Goal: Task Accomplishment & Management: Manage account settings

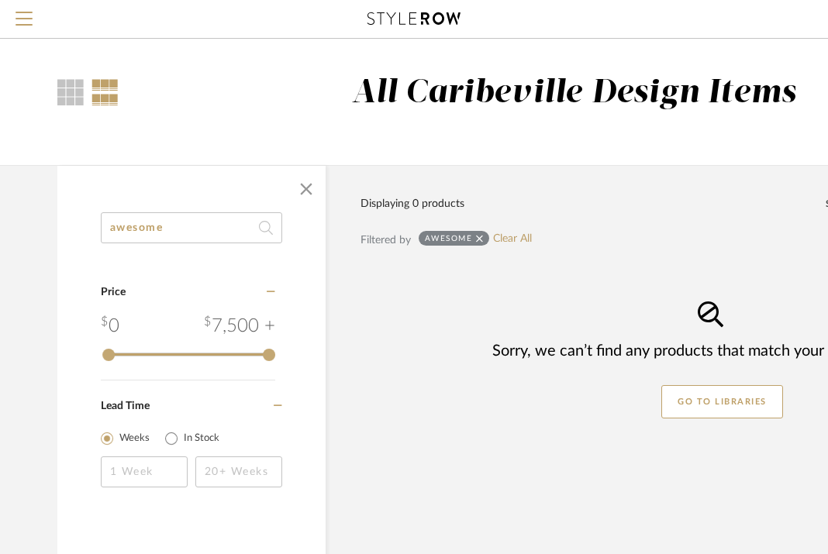
drag, startPoint x: 170, startPoint y: 227, endPoint x: 89, endPoint y: 221, distance: 80.9
click at [90, 226] on div "awesome Category Price 0 7,500 + 0 7500 Lead Time Weeks In Stock" at bounding box center [191, 370] width 268 height 316
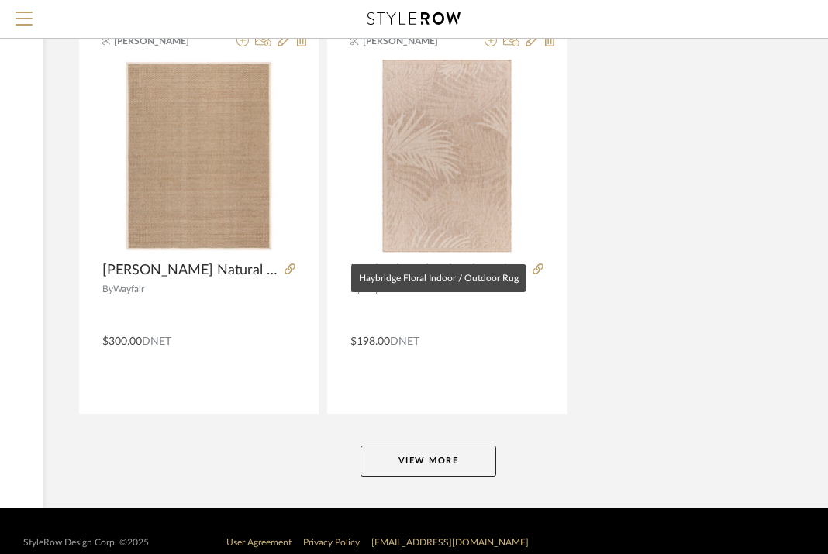
scroll to position [7008, 278]
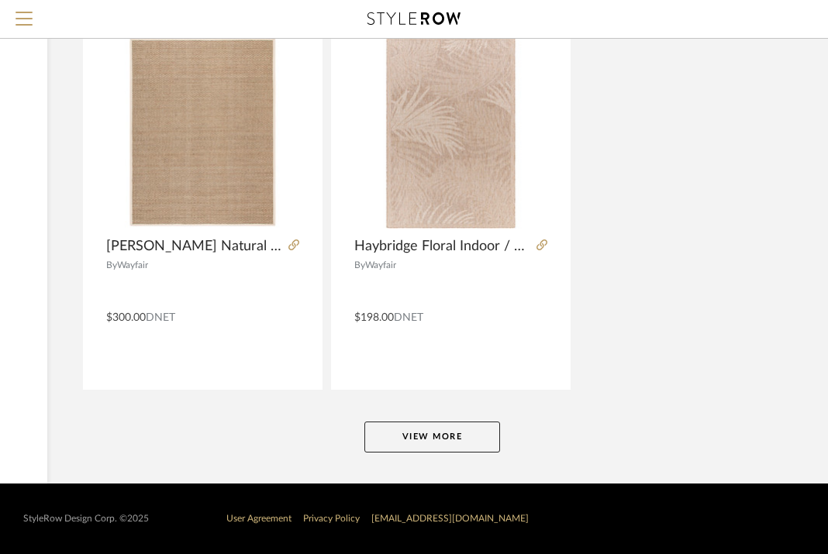
click at [432, 438] on button "View More" at bounding box center [432, 437] width 136 height 31
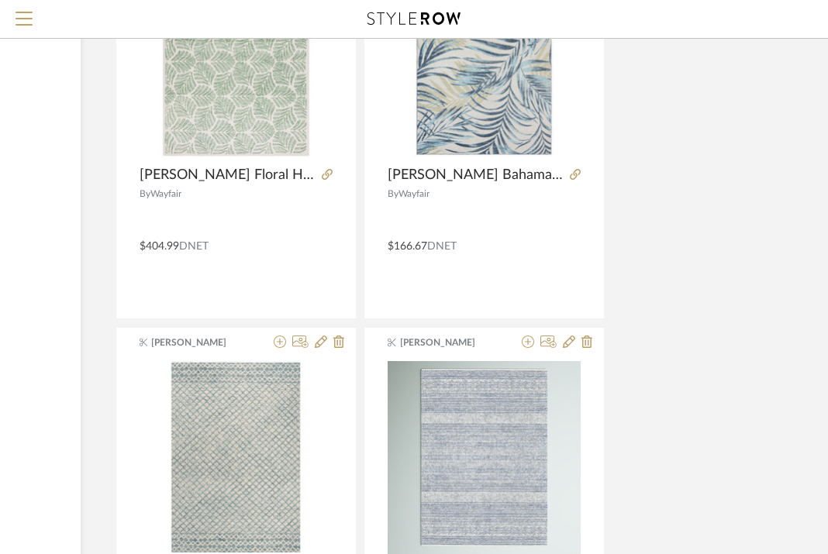
scroll to position [11422, 245]
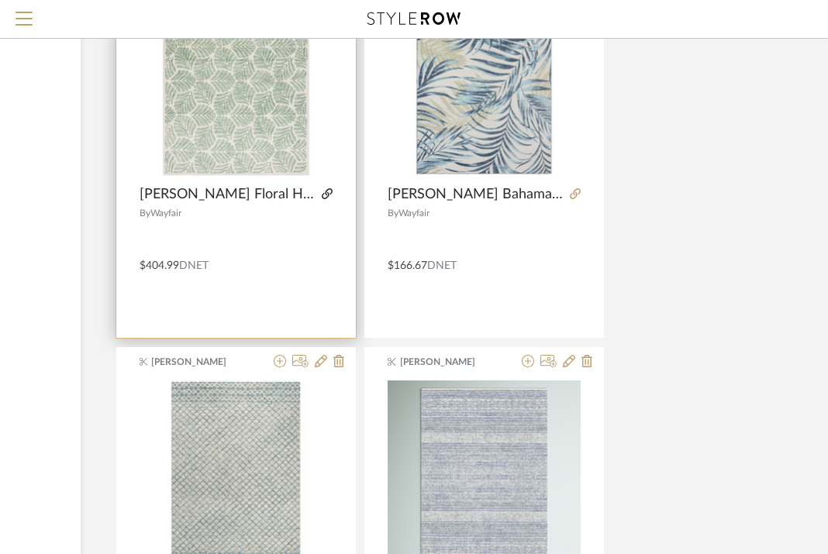
click at [324, 198] on icon at bounding box center [327, 193] width 11 height 11
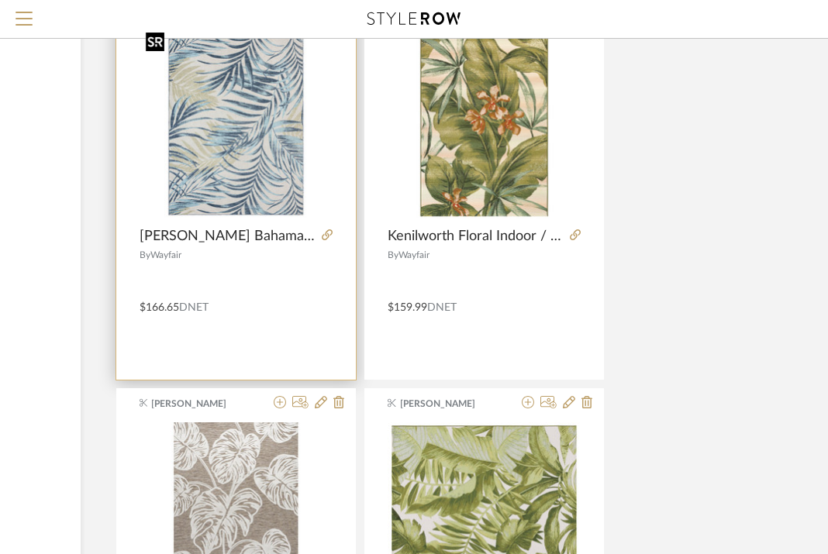
click at [261, 164] on img "0" at bounding box center [236, 122] width 193 height 193
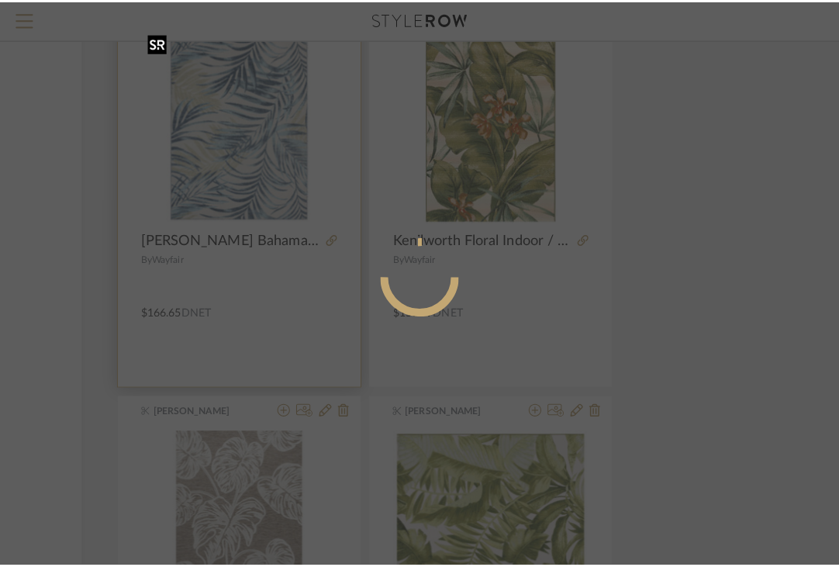
scroll to position [0, 0]
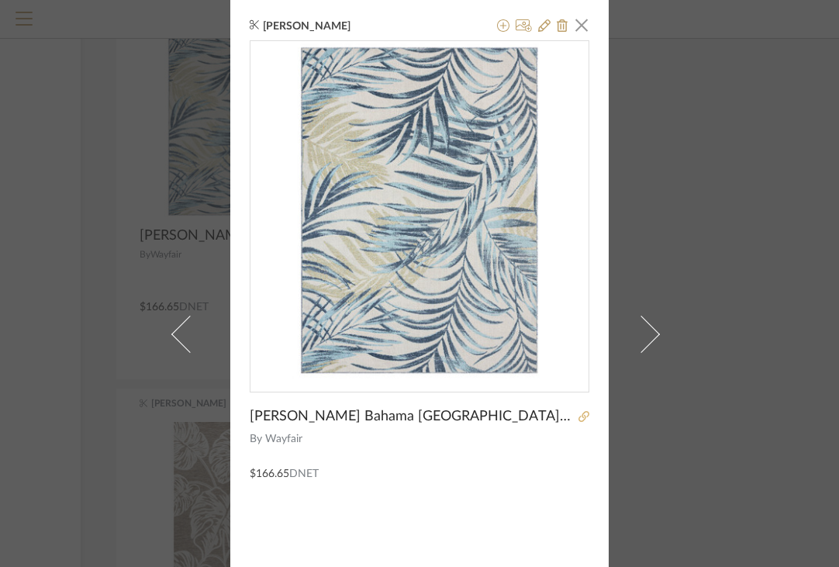
click at [578, 416] on icon at bounding box center [583, 416] width 11 height 11
click at [578, 31] on span "button" at bounding box center [581, 24] width 31 height 31
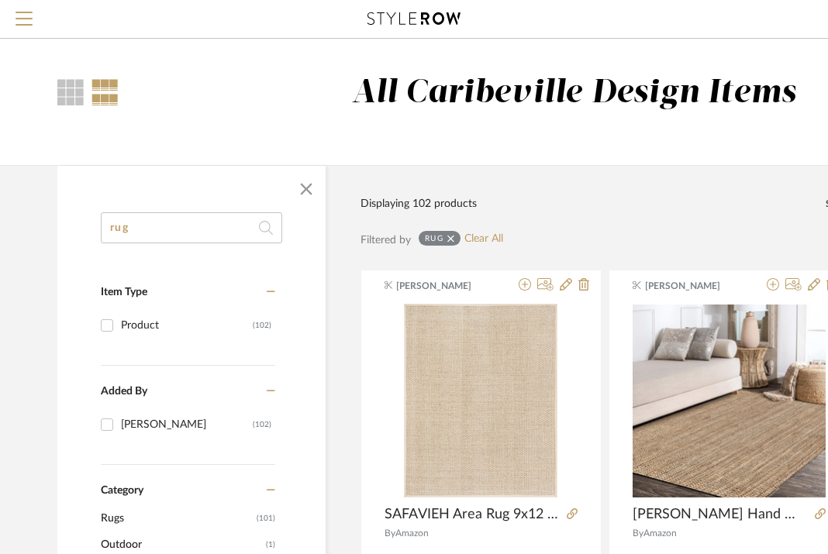
drag, startPoint x: 217, startPoint y: 216, endPoint x: 16, endPoint y: 229, distance: 201.2
drag, startPoint x: 178, startPoint y: 226, endPoint x: 114, endPoint y: 224, distance: 64.4
click at [114, 226] on input "rug" at bounding box center [191, 227] width 181 height 31
type input "r"
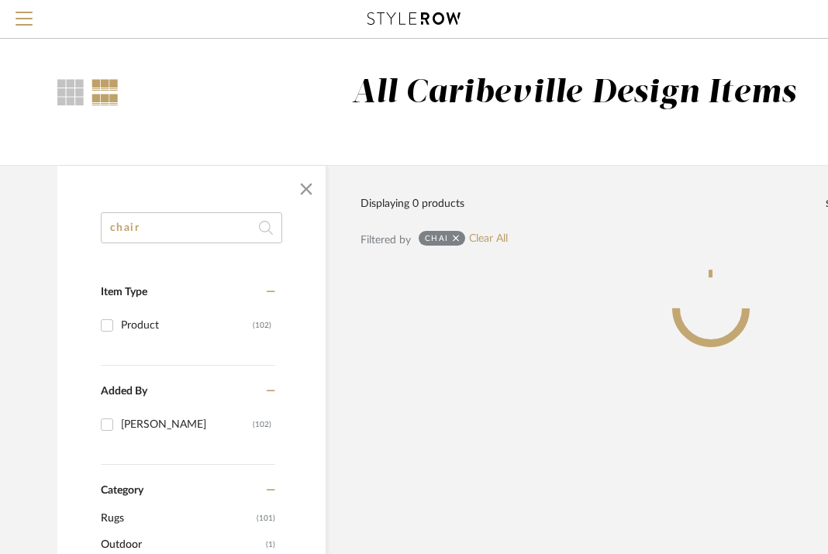
type input "chair"
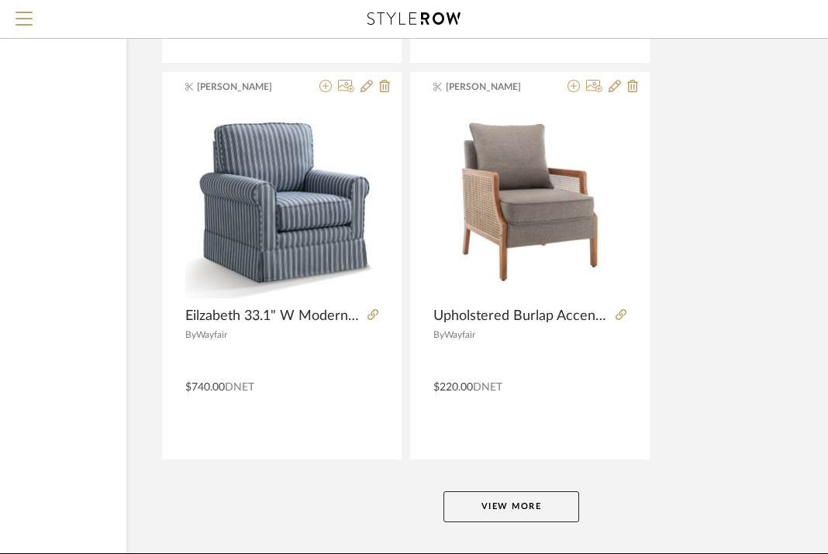
scroll to position [7008, 199]
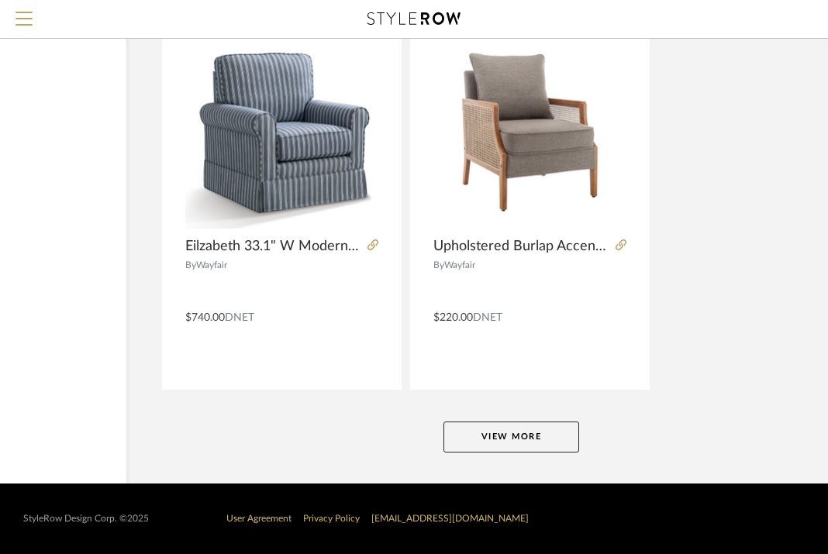
click at [498, 429] on button "View More" at bounding box center [511, 437] width 136 height 31
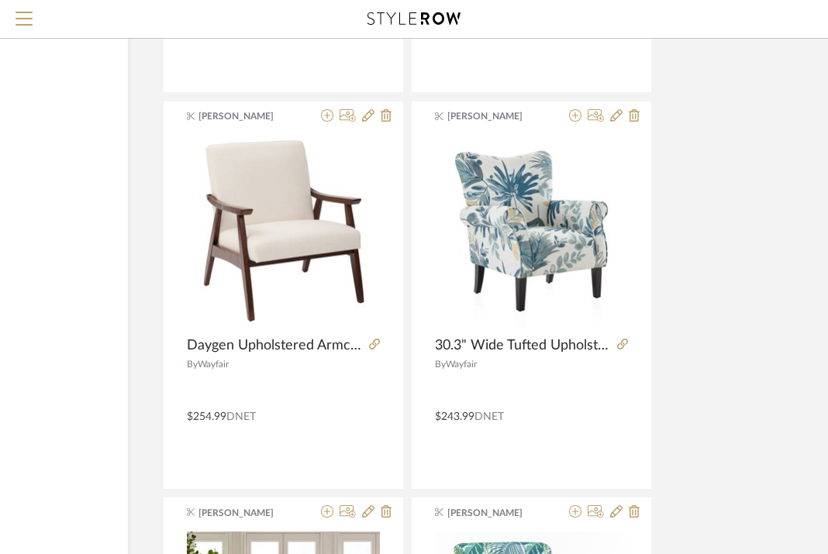
scroll to position [12450, 198]
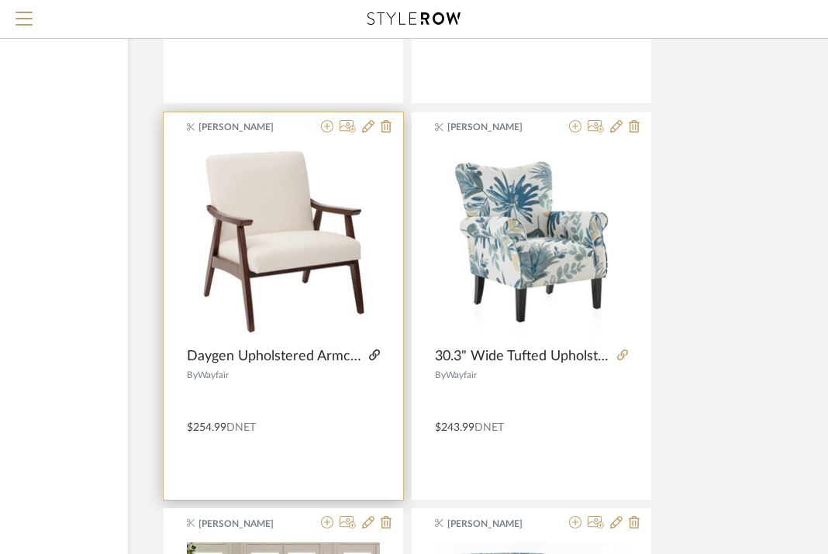
click at [375, 360] on icon at bounding box center [374, 355] width 11 height 11
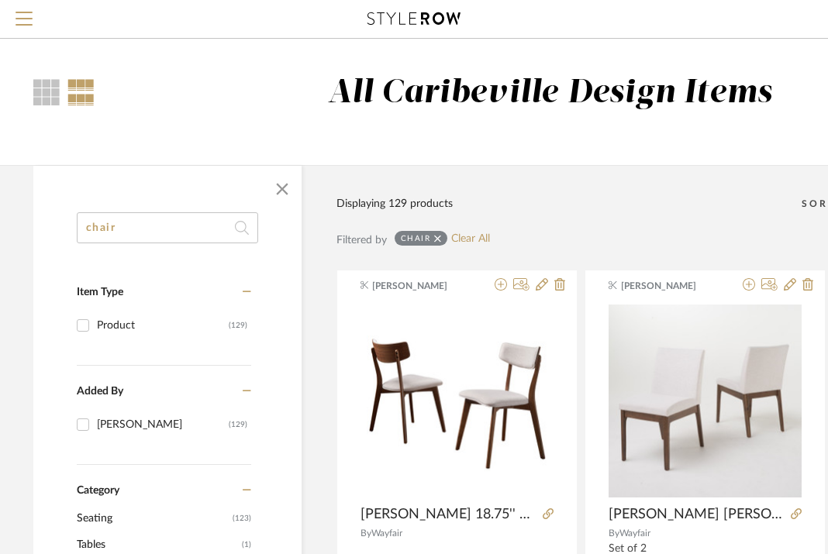
scroll to position [0, 0]
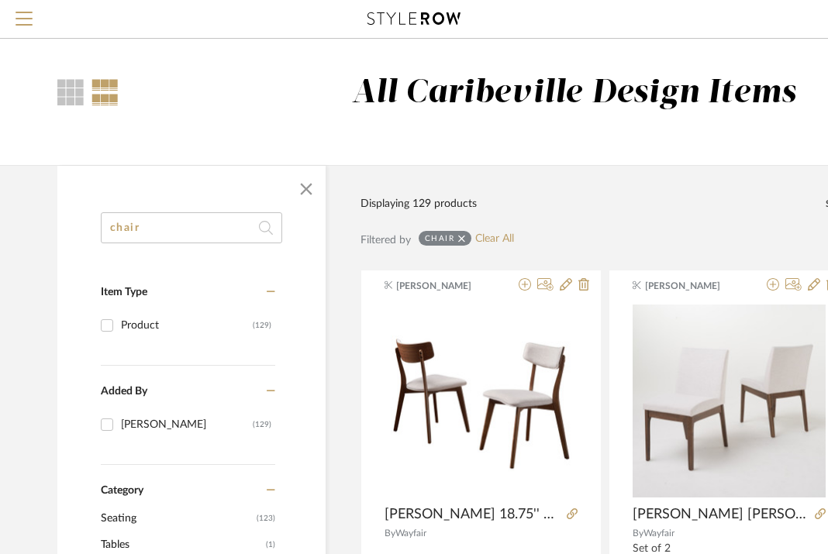
drag, startPoint x: 185, startPoint y: 220, endPoint x: 109, endPoint y: 222, distance: 75.2
click at [109, 222] on input "chair" at bounding box center [191, 227] width 181 height 31
drag, startPoint x: 149, startPoint y: 230, endPoint x: 99, endPoint y: 228, distance: 49.7
click at [101, 229] on input "chair" at bounding box center [191, 227] width 181 height 31
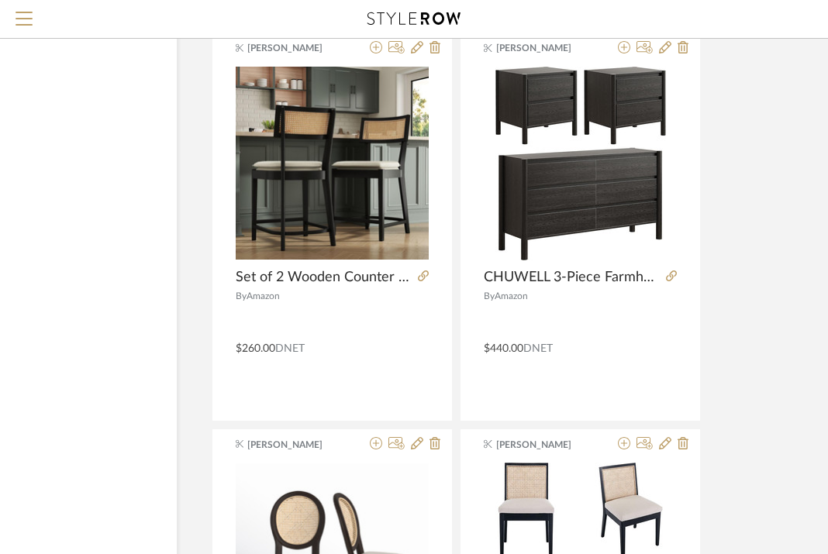
scroll to position [1398, 149]
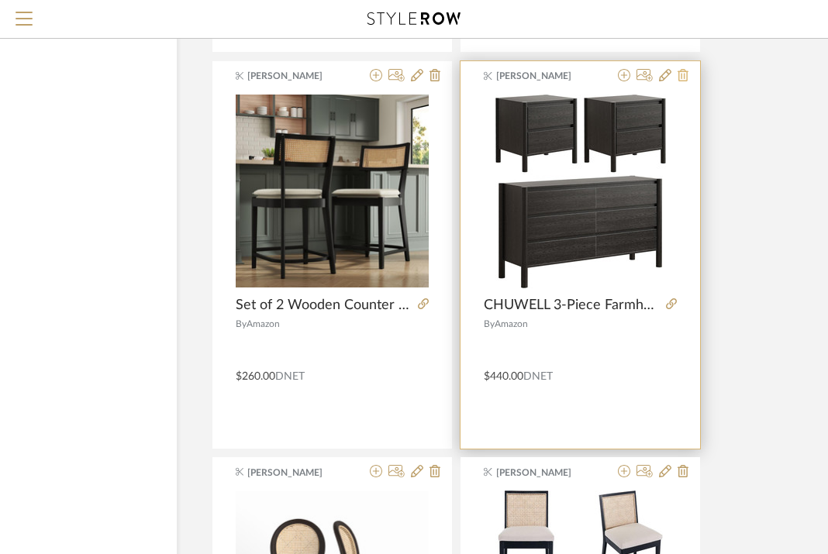
type input "set of"
click at [683, 82] on fa-icon at bounding box center [683, 76] width 11 height 12
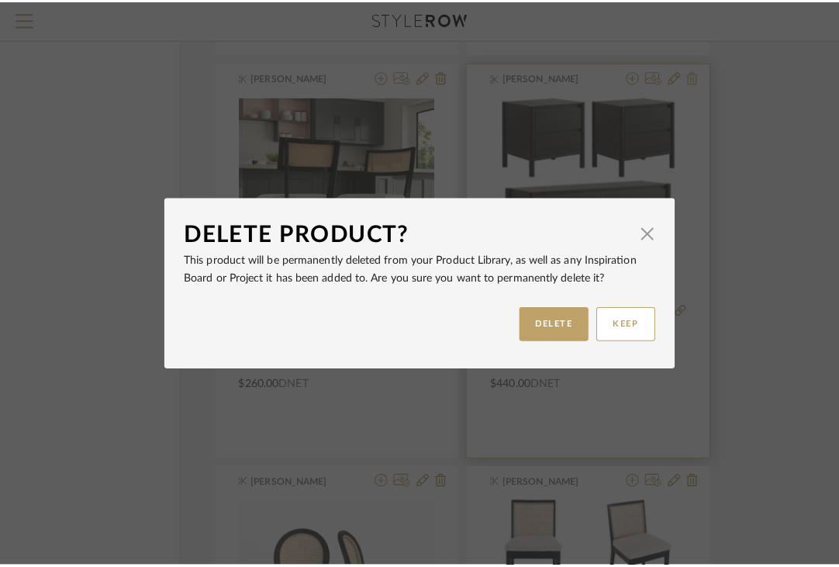
scroll to position [0, 0]
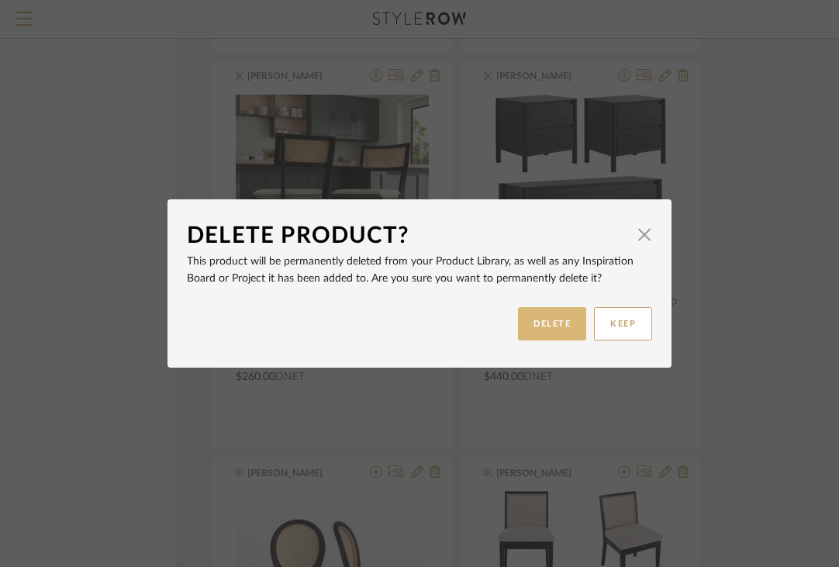
click at [544, 326] on button "DELETE" at bounding box center [552, 323] width 68 height 33
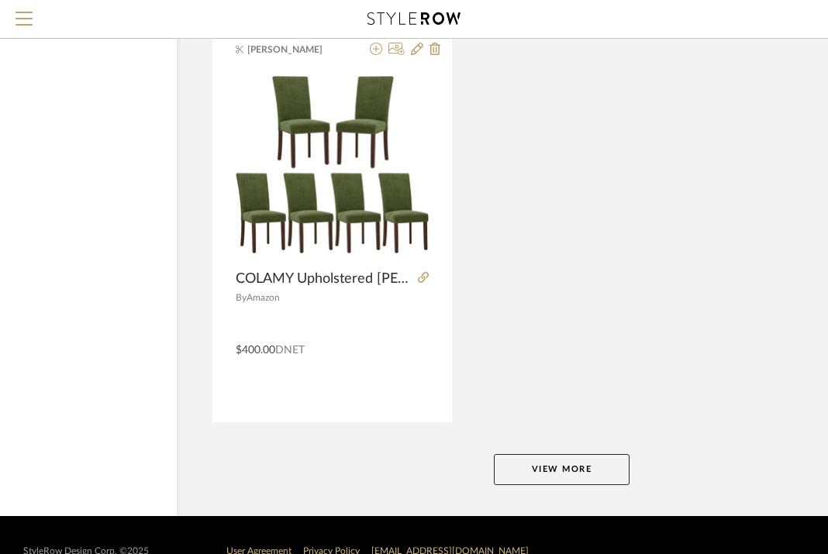
scroll to position [7008, 149]
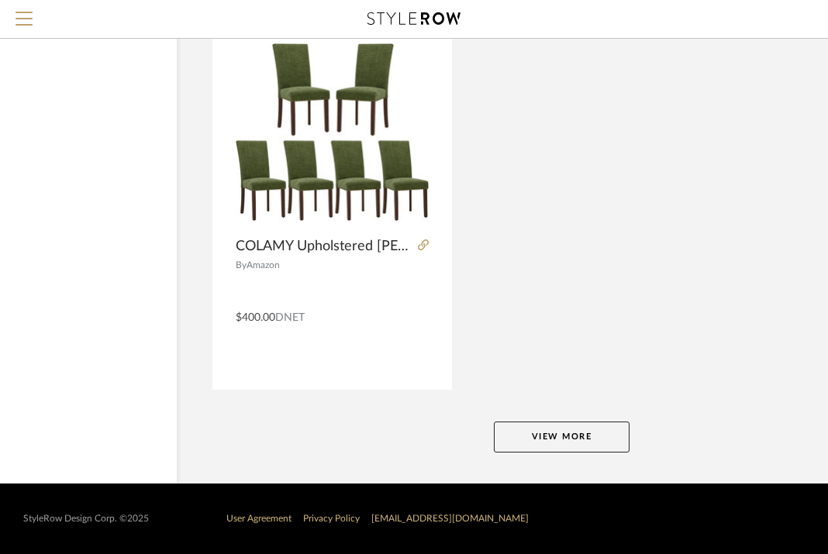
click at [547, 440] on button "View More" at bounding box center [562, 437] width 136 height 31
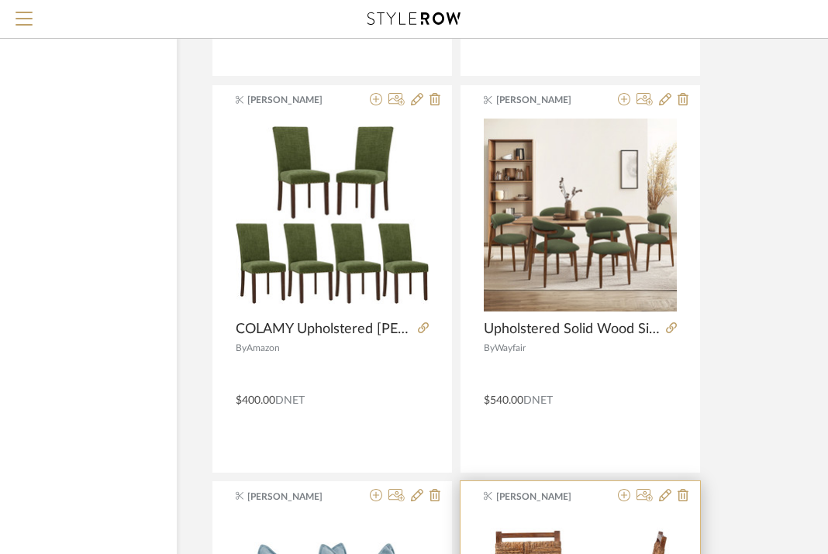
scroll to position [6918, 149]
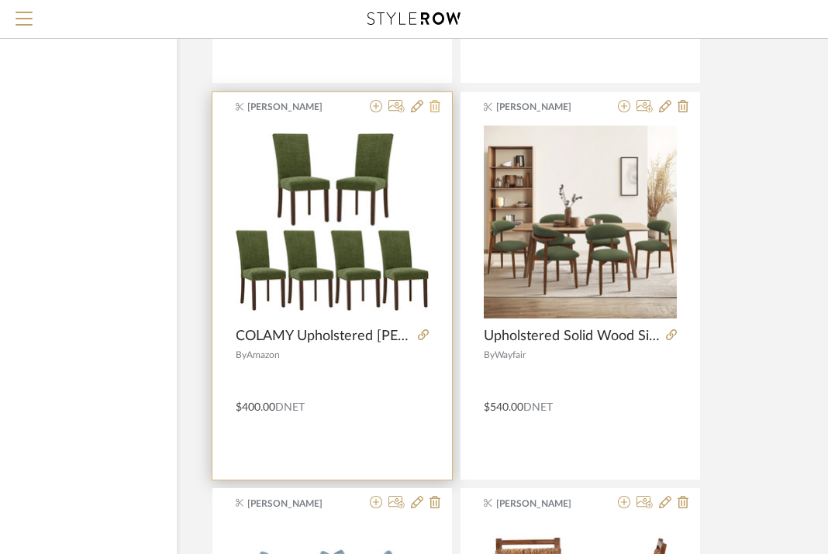
click at [433, 109] on icon at bounding box center [434, 106] width 11 height 12
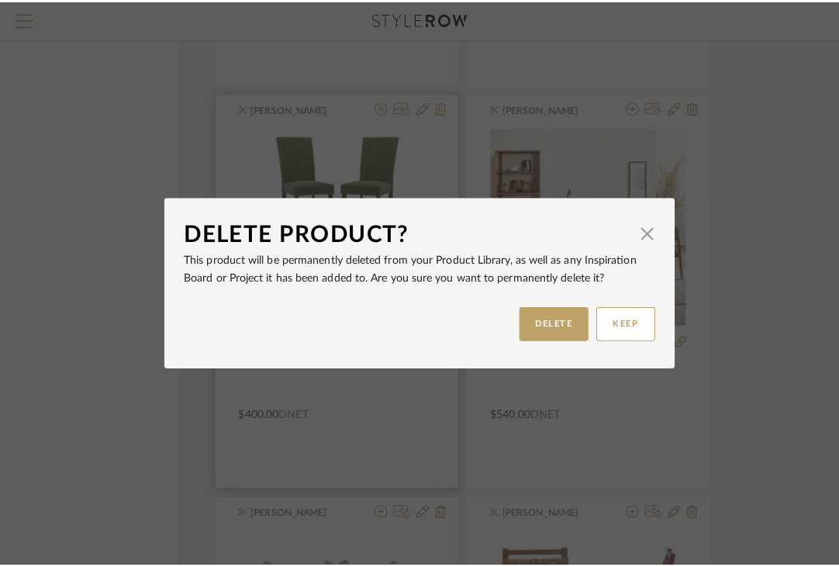
scroll to position [0, 0]
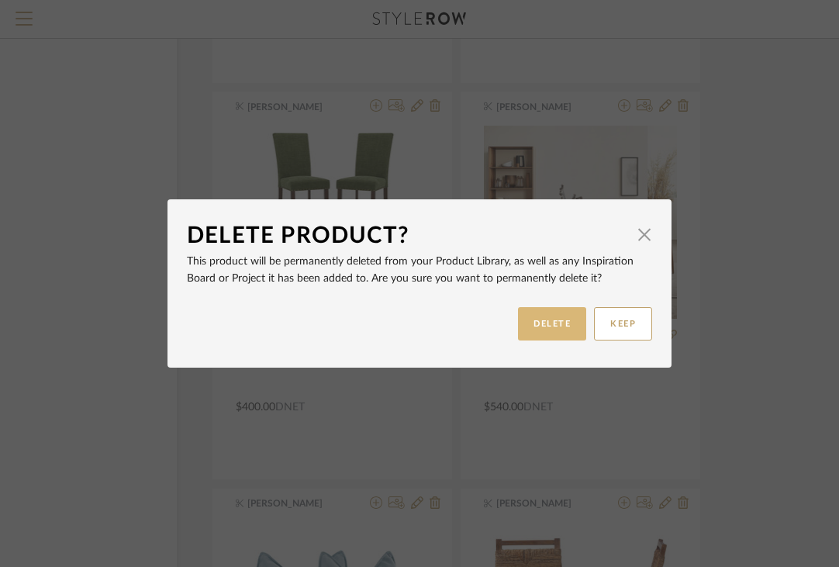
click at [536, 327] on button "DELETE" at bounding box center [552, 323] width 68 height 33
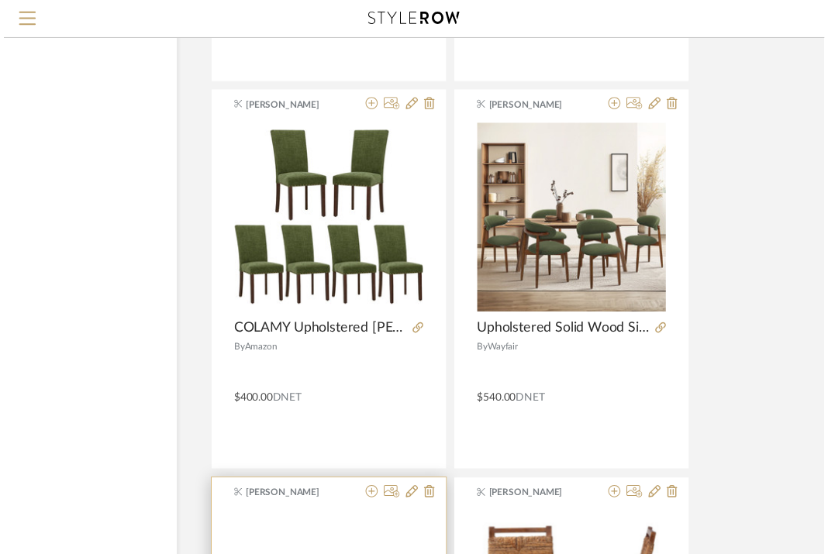
scroll to position [6918, 149]
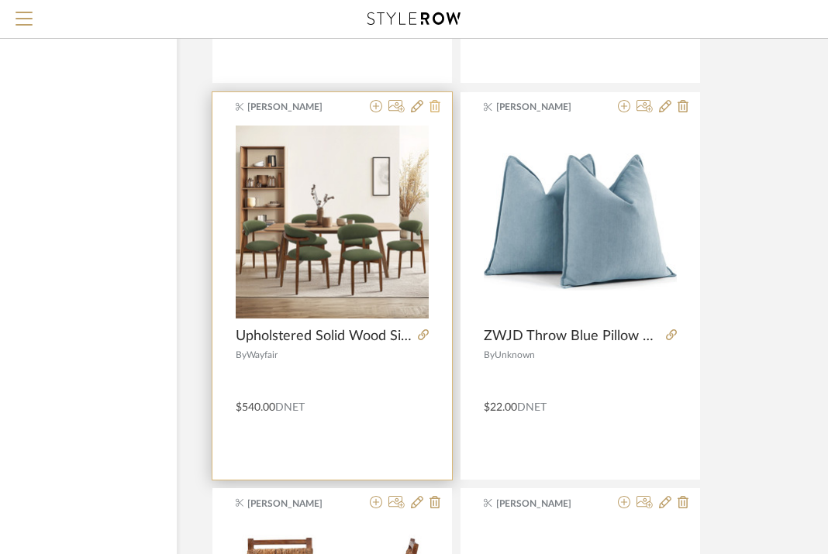
click at [436, 109] on icon at bounding box center [434, 106] width 11 height 12
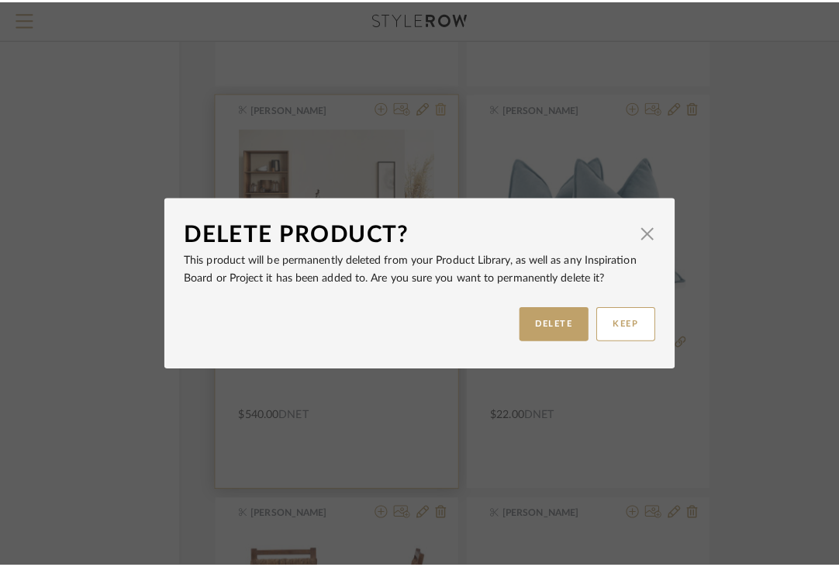
scroll to position [0, 0]
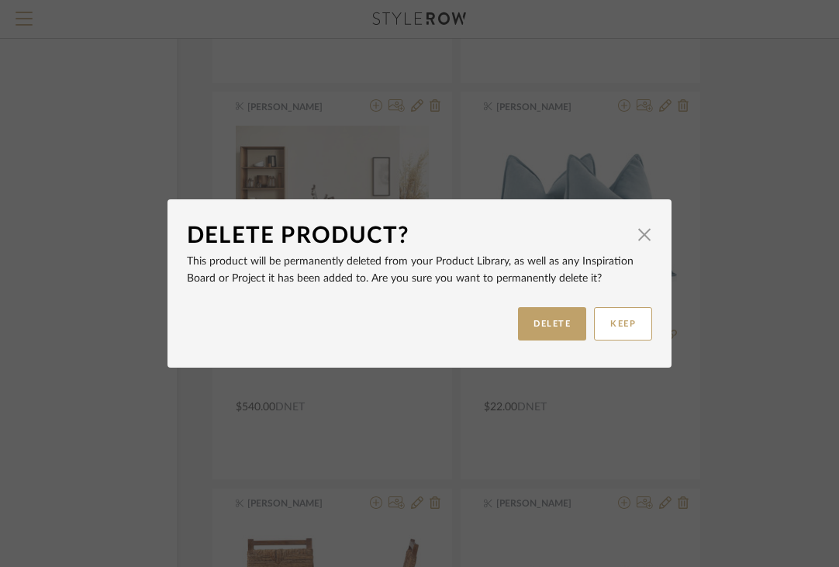
click at [547, 345] on div "KEEP DELETE" at bounding box center [419, 323] width 465 height 49
click at [547, 327] on button "DELETE" at bounding box center [552, 323] width 68 height 33
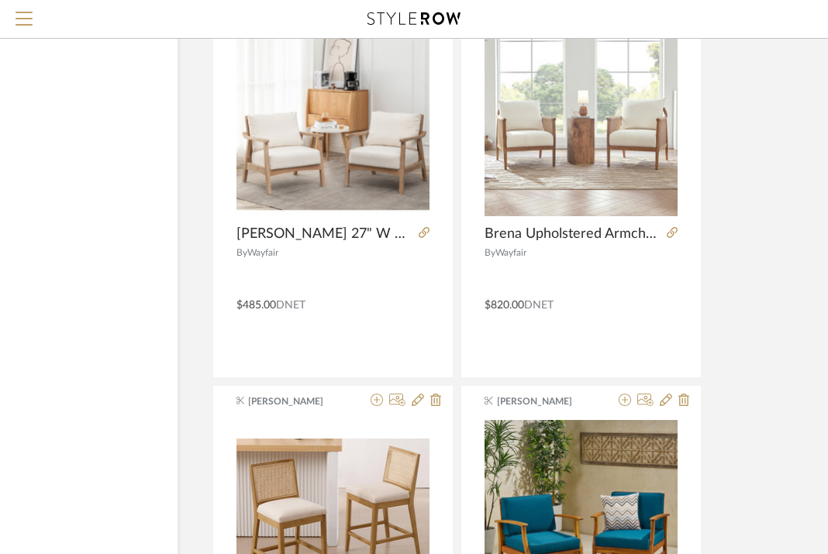
scroll to position [8610, 148]
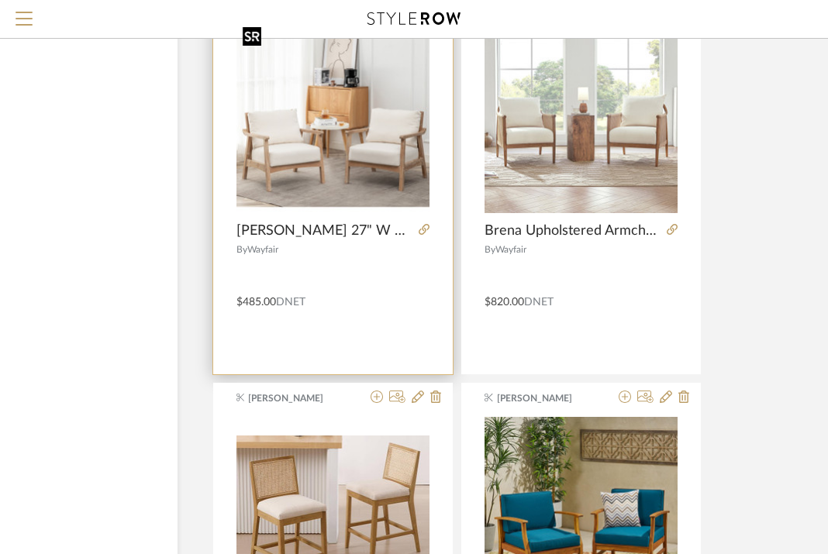
click at [399, 188] on img "0" at bounding box center [332, 116] width 193 height 193
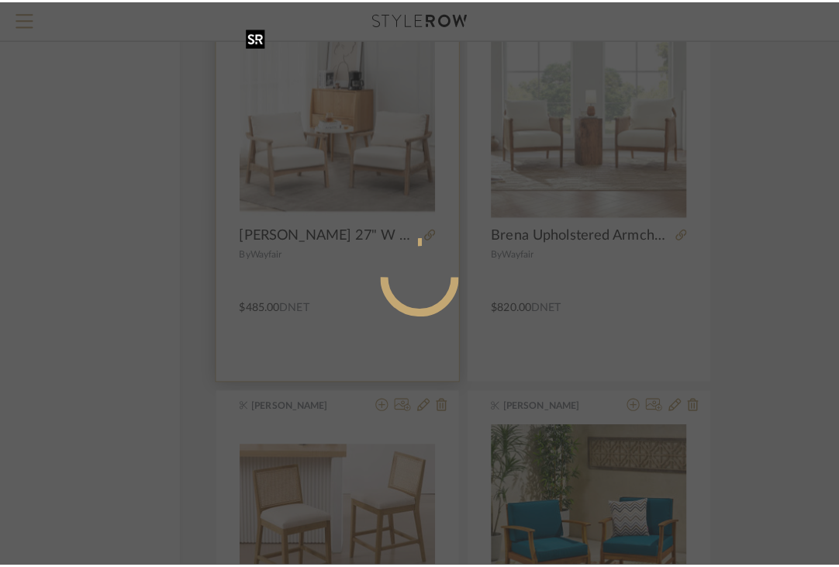
scroll to position [0, 0]
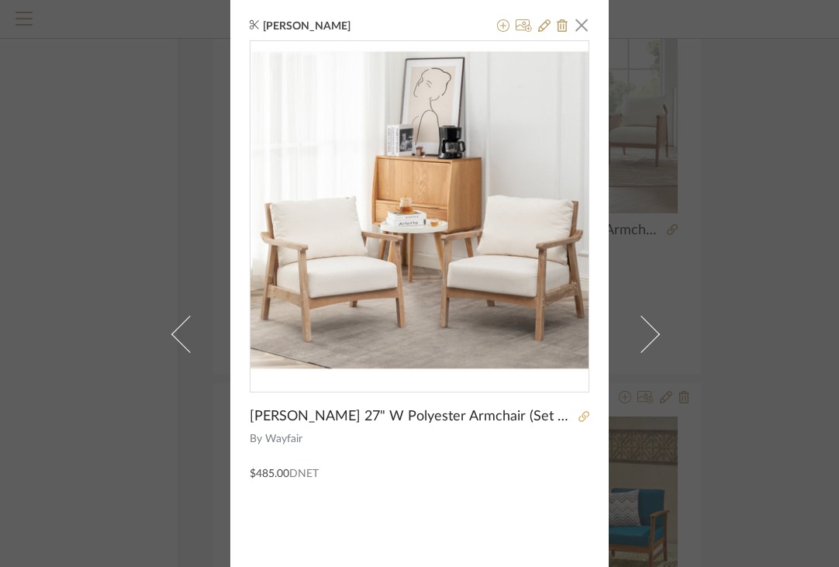
click at [578, 418] on icon at bounding box center [583, 416] width 11 height 11
click at [580, 24] on span "button" at bounding box center [581, 24] width 31 height 31
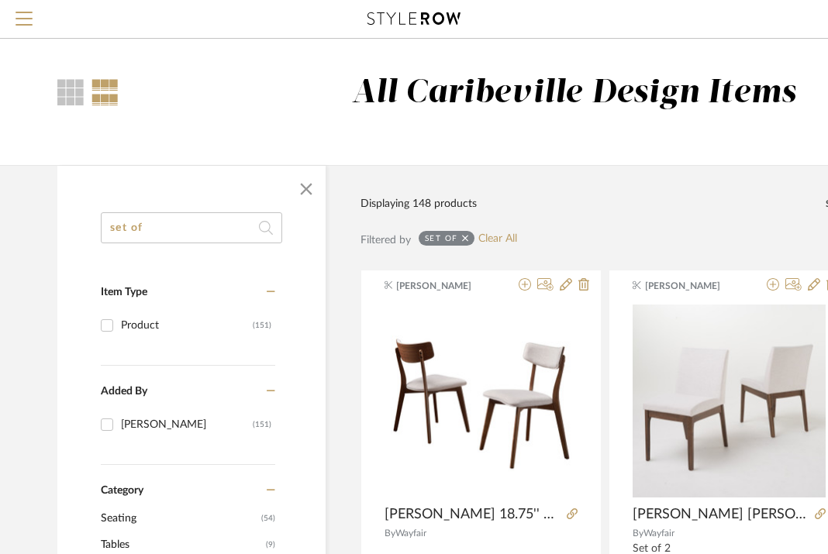
drag, startPoint x: 157, startPoint y: 232, endPoint x: 62, endPoint y: 232, distance: 95.4
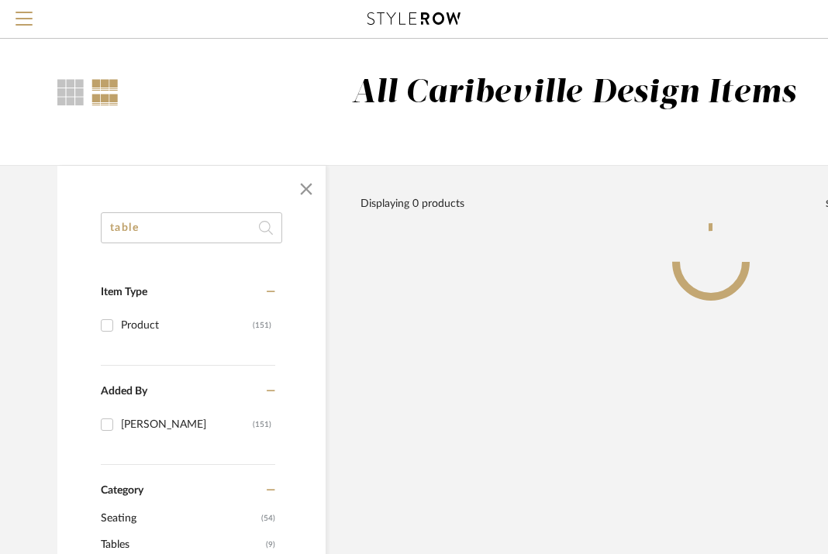
type input "table"
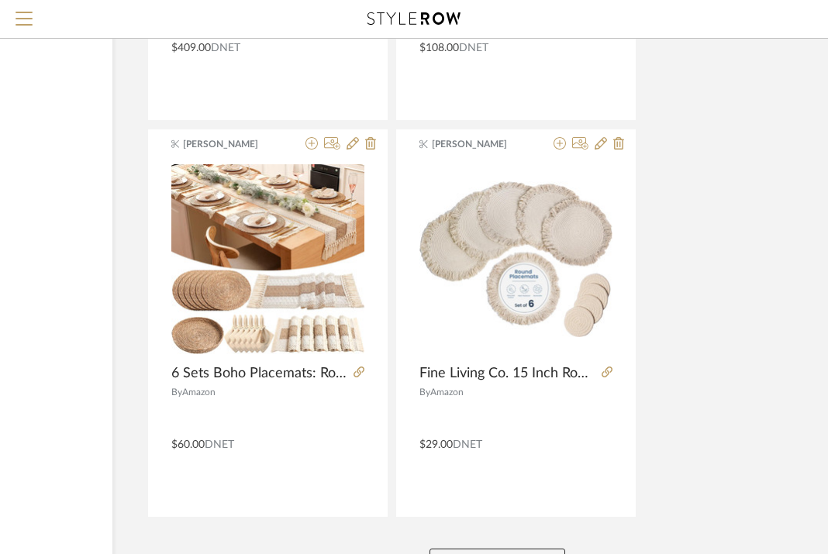
scroll to position [7008, 213]
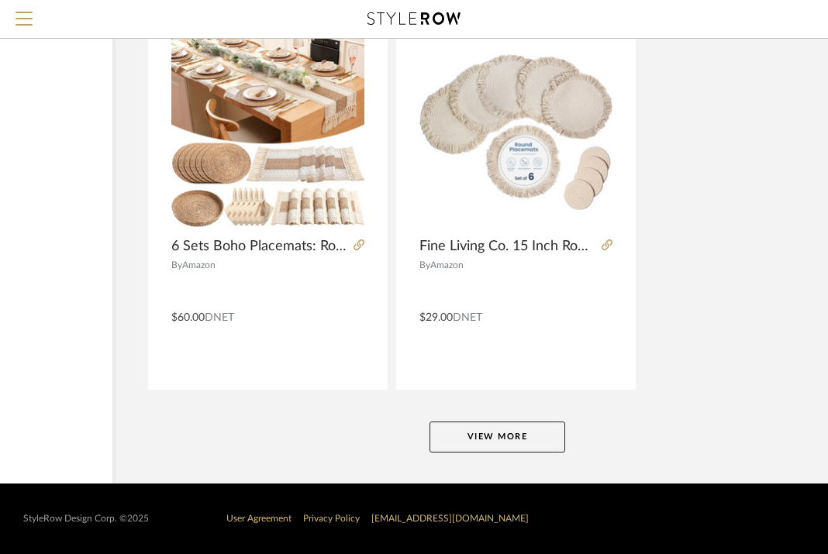
click at [488, 434] on button "View More" at bounding box center [497, 437] width 136 height 31
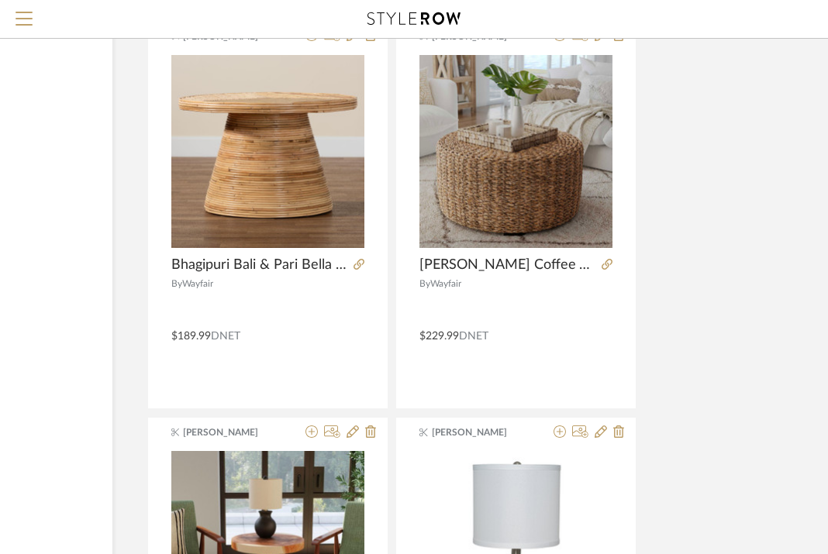
scroll to position [14146, 213]
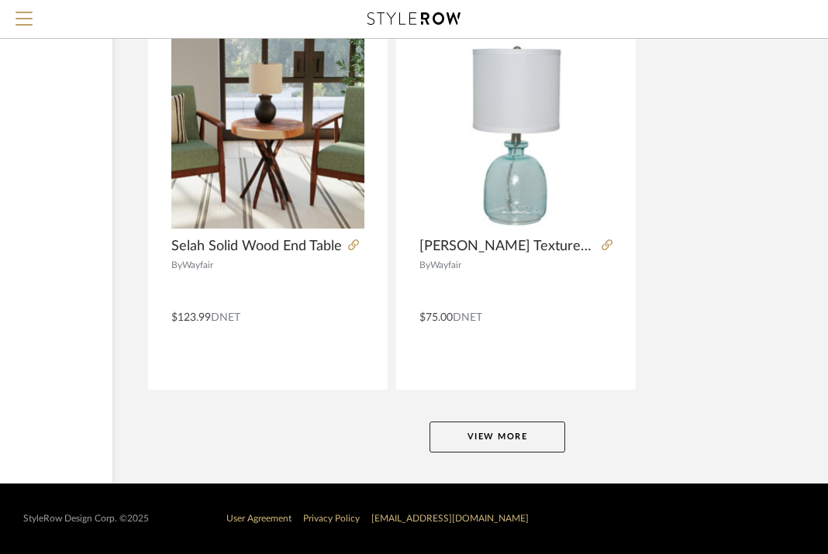
click at [479, 440] on button "View More" at bounding box center [497, 437] width 136 height 31
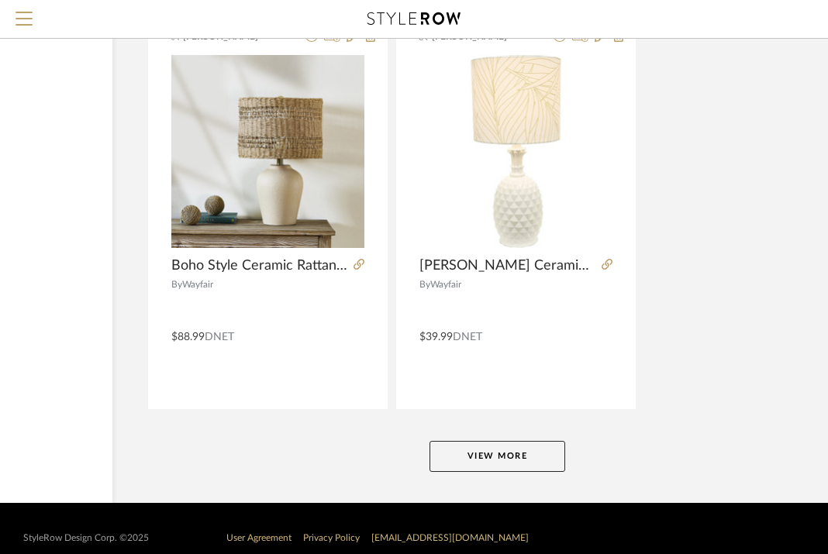
scroll to position [21284, 213]
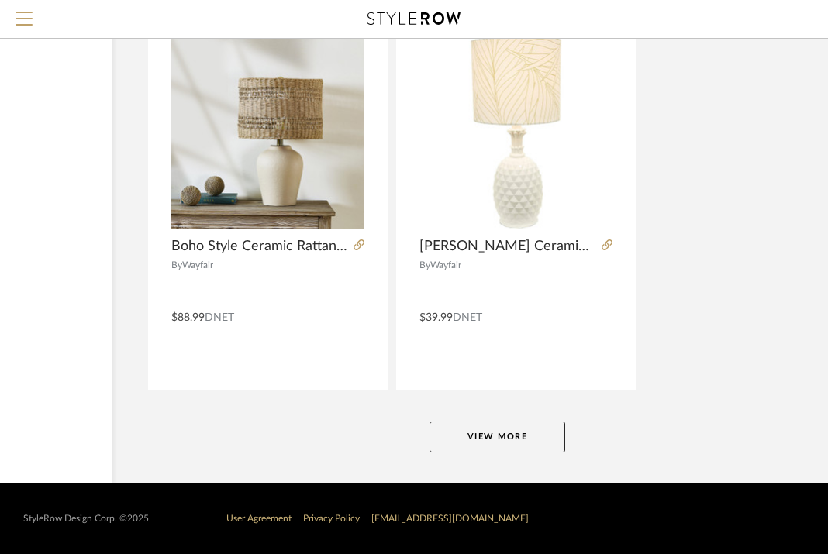
click at [478, 436] on button "View More" at bounding box center [497, 437] width 136 height 31
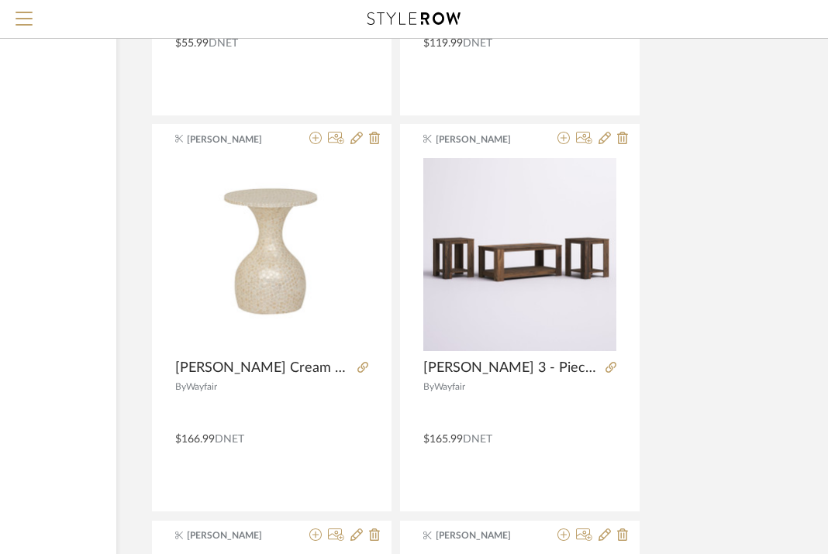
scroll to position [23010, 209]
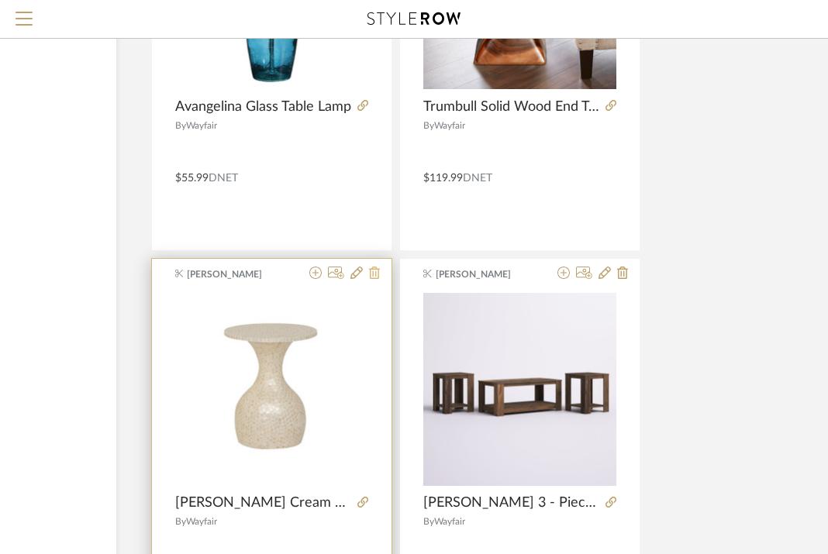
click at [374, 278] on icon at bounding box center [374, 273] width 11 height 12
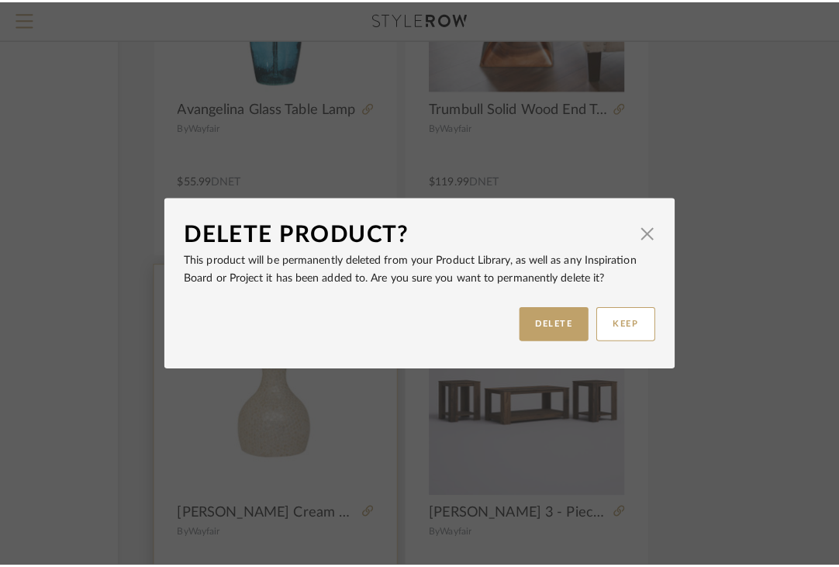
scroll to position [0, 0]
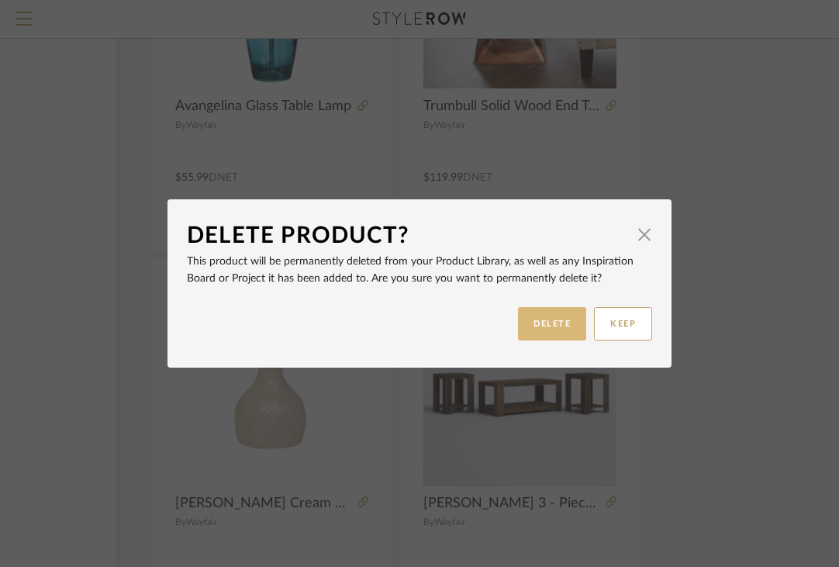
click at [553, 332] on button "DELETE" at bounding box center [552, 323] width 68 height 33
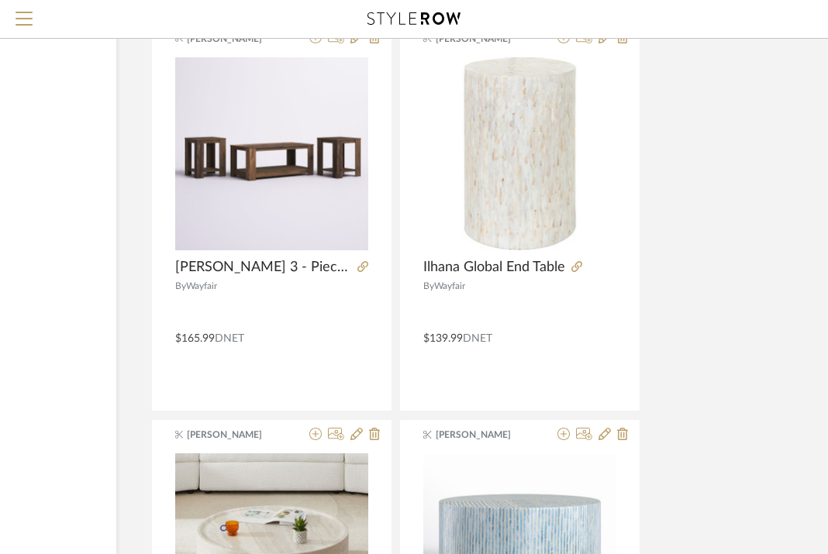
scroll to position [23155, 209]
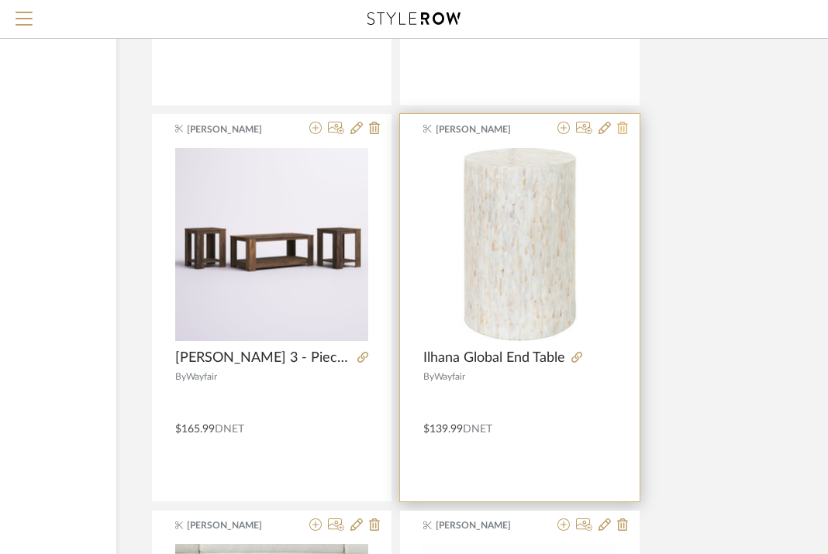
click at [624, 126] on icon at bounding box center [622, 128] width 11 height 12
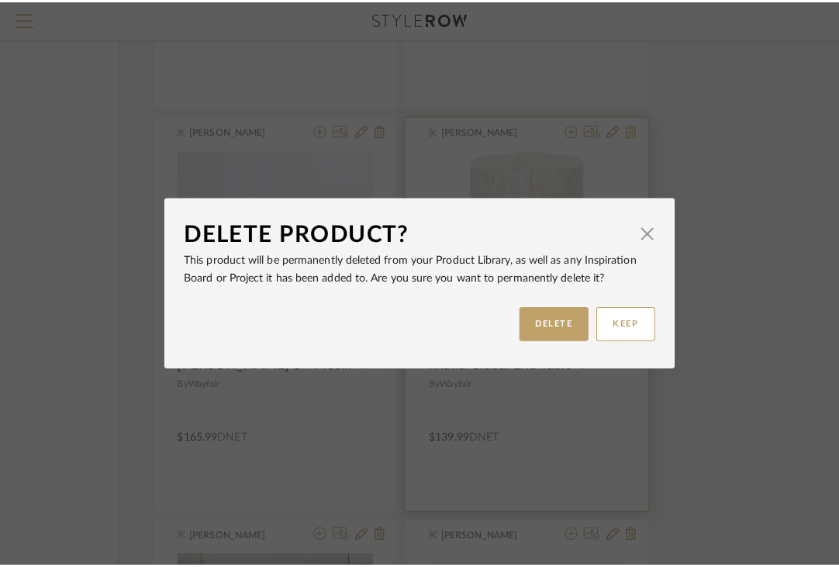
scroll to position [0, 0]
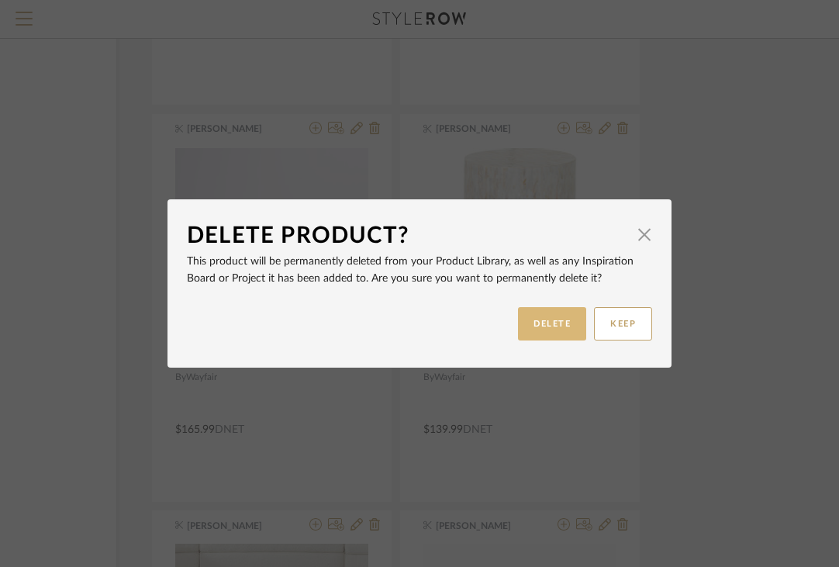
click at [537, 335] on button "DELETE" at bounding box center [552, 323] width 68 height 33
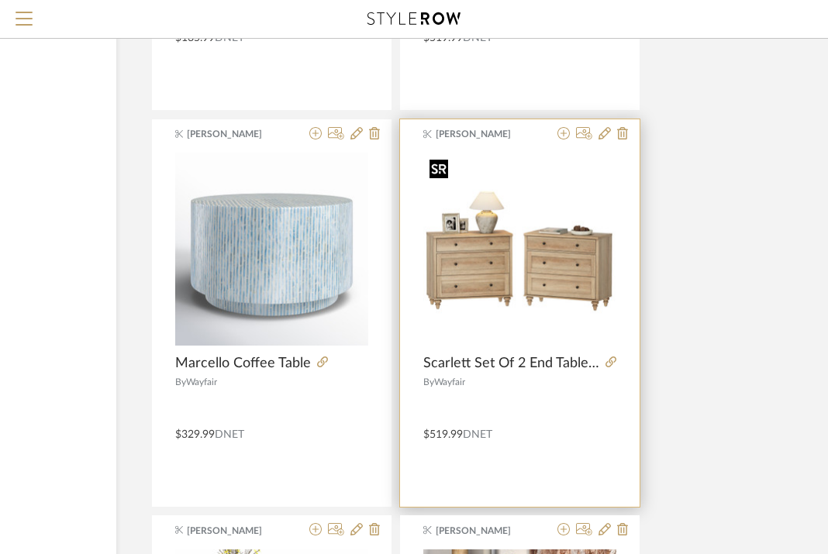
scroll to position [23529, 209]
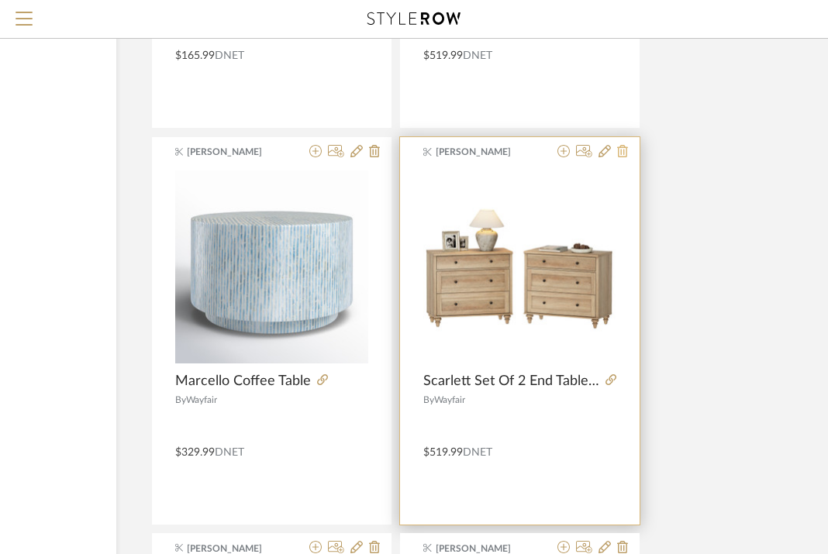
click at [624, 147] on icon at bounding box center [622, 151] width 11 height 12
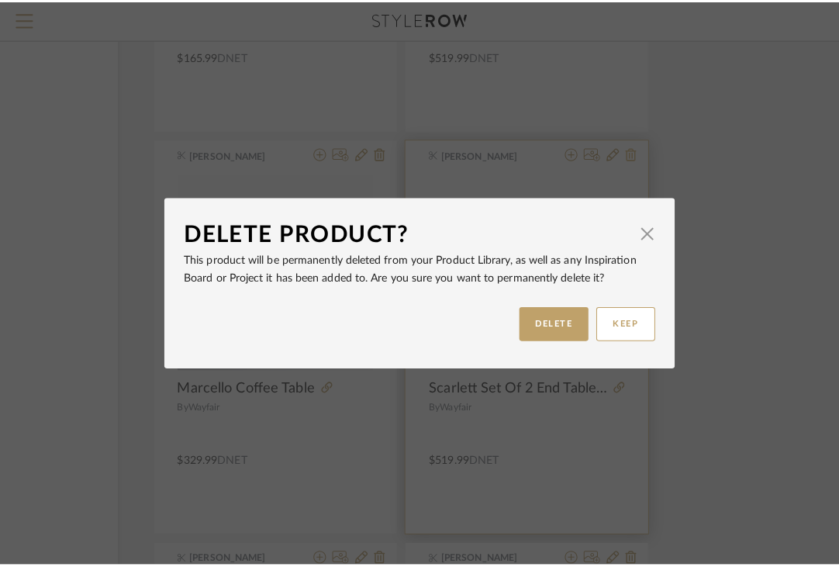
scroll to position [0, 0]
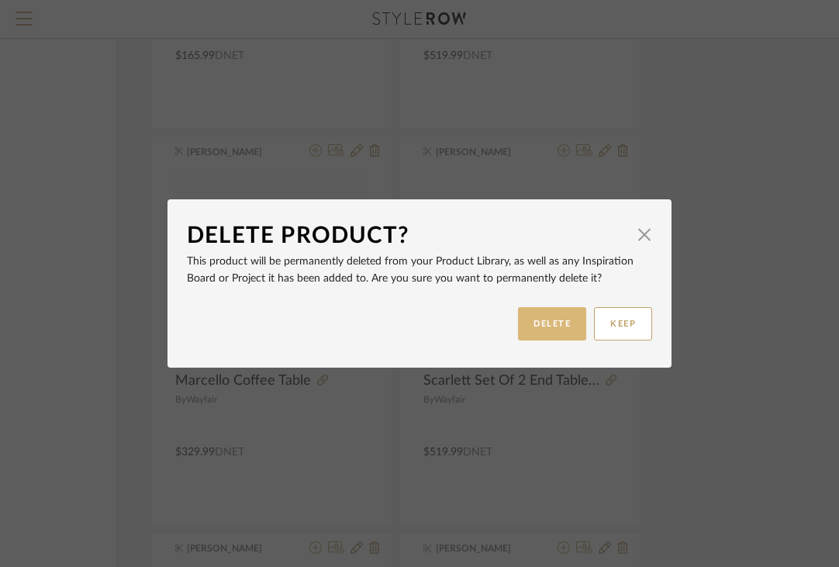
click at [550, 333] on button "DELETE" at bounding box center [552, 323] width 68 height 33
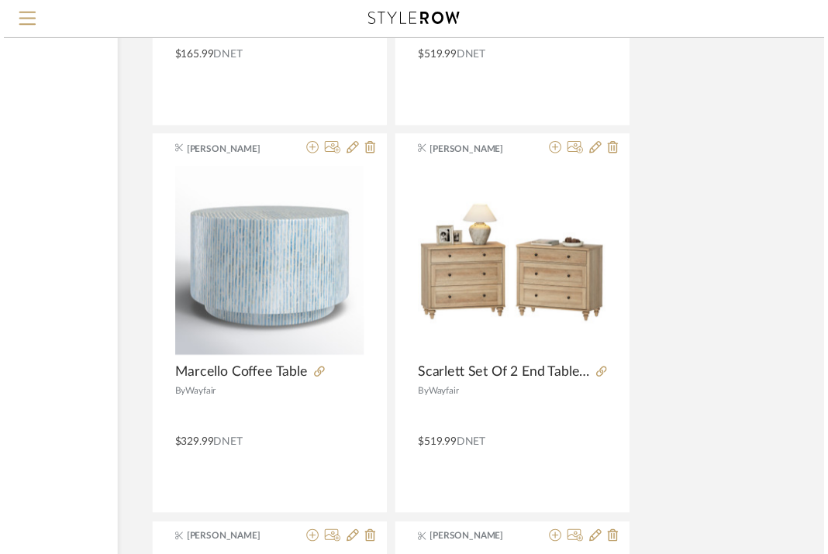
scroll to position [23529, 209]
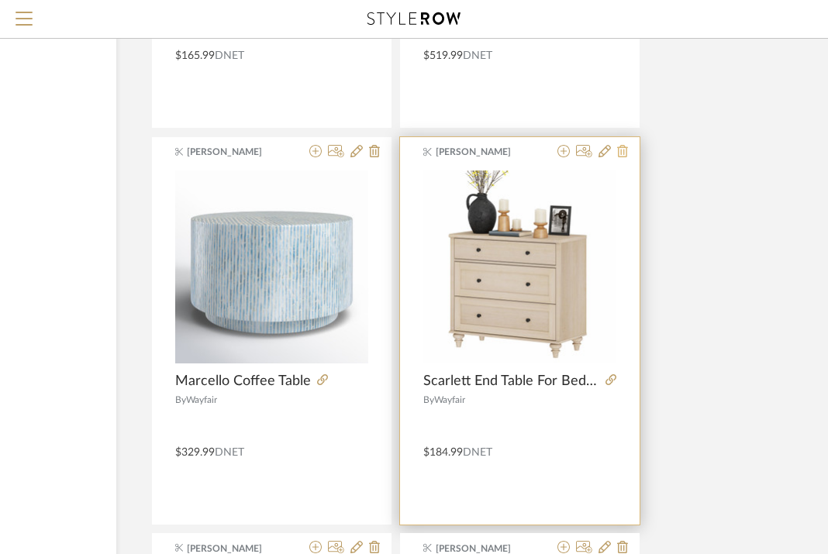
click at [626, 147] on icon at bounding box center [622, 151] width 11 height 12
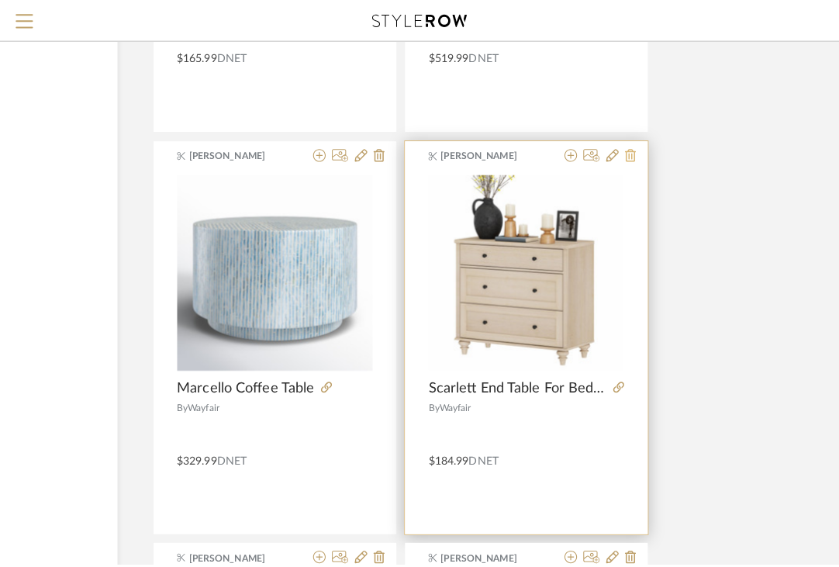
scroll to position [0, 0]
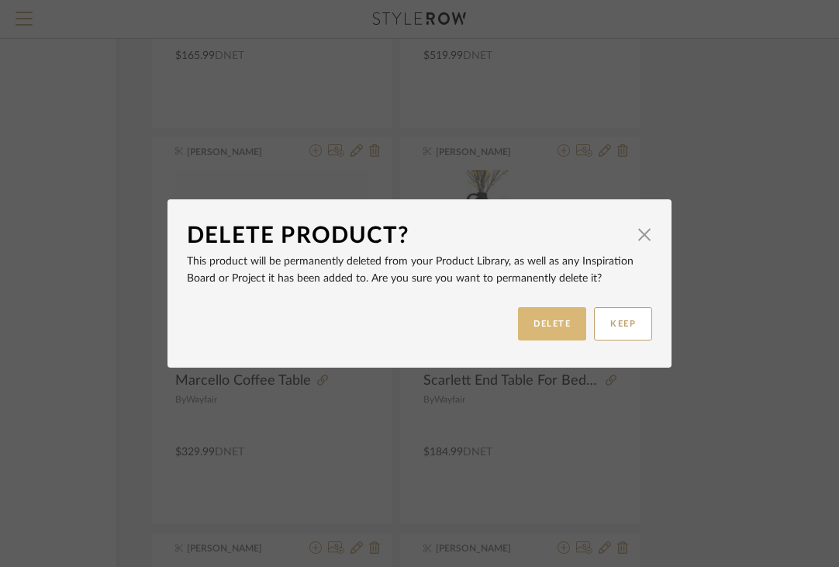
click at [546, 323] on button "DELETE" at bounding box center [552, 323] width 68 height 33
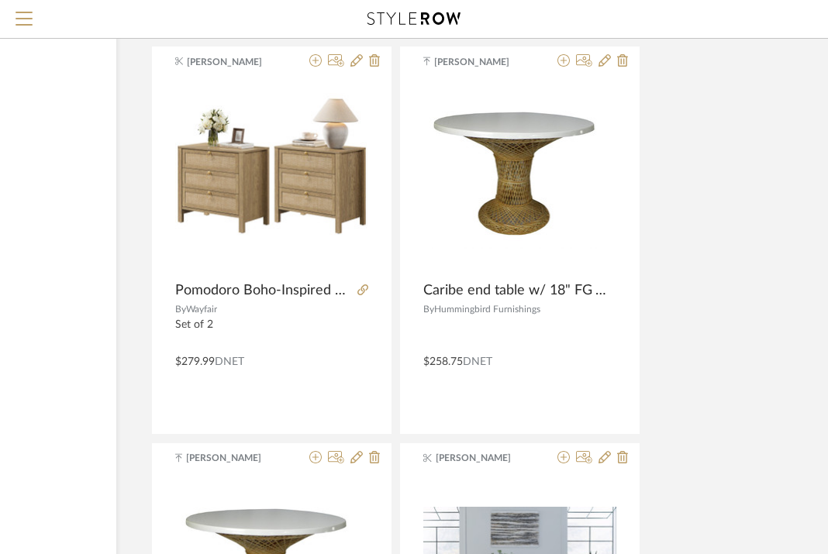
scroll to position [24016, 209]
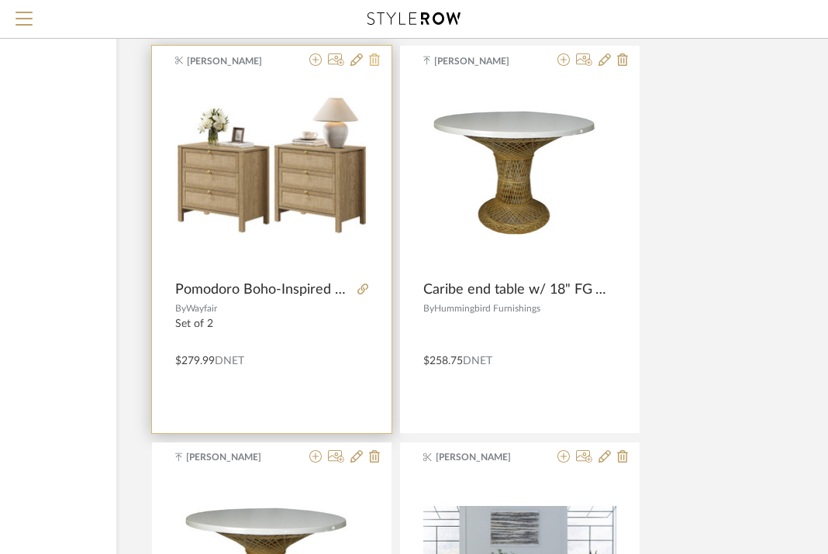
click at [377, 64] on icon at bounding box center [374, 59] width 11 height 12
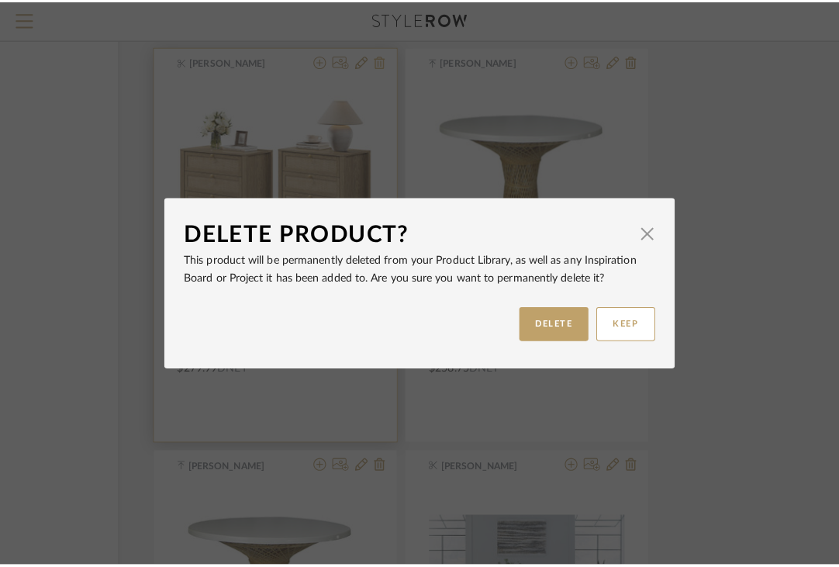
scroll to position [0, 0]
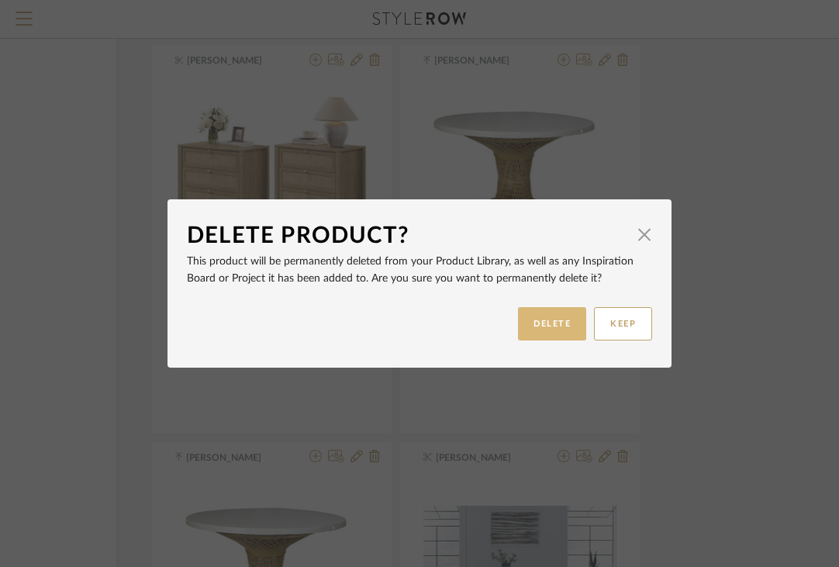
click at [530, 330] on button "DELETE" at bounding box center [552, 323] width 68 height 33
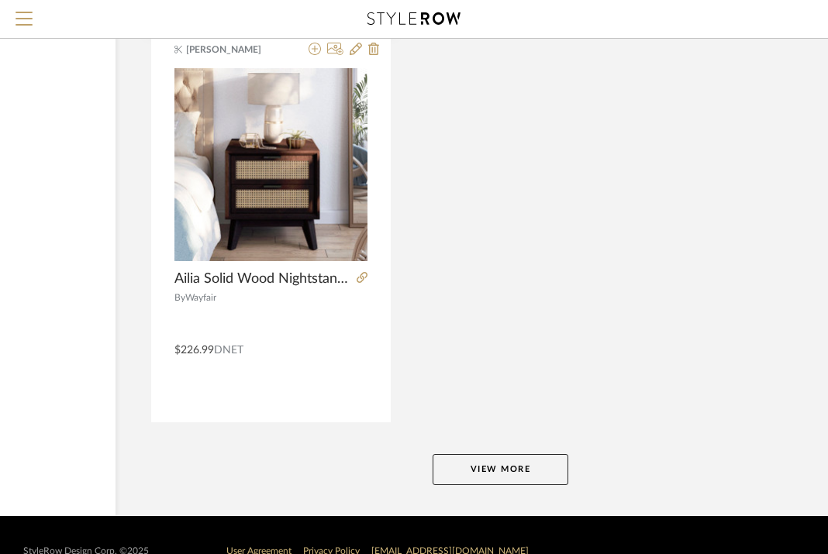
scroll to position [27606, 210]
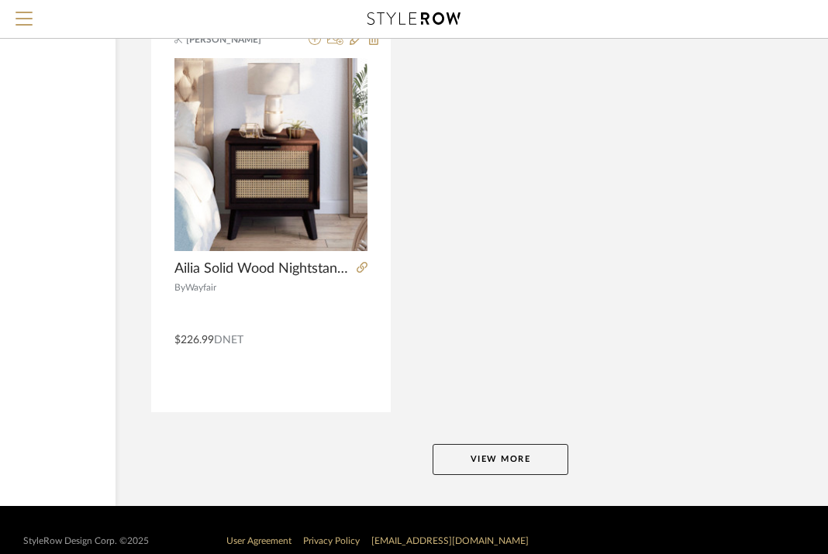
click at [466, 453] on button "View More" at bounding box center [501, 459] width 136 height 31
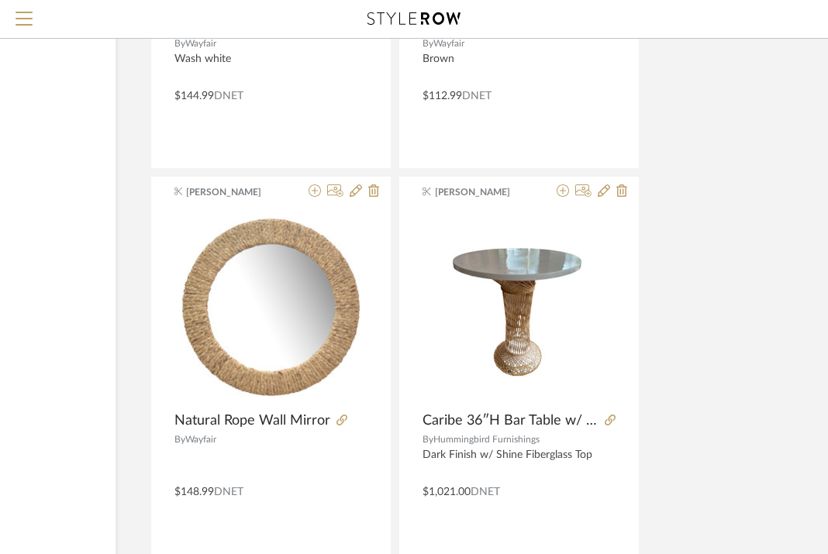
scroll to position [33516, 210]
